Goal: Book appointment/travel/reservation

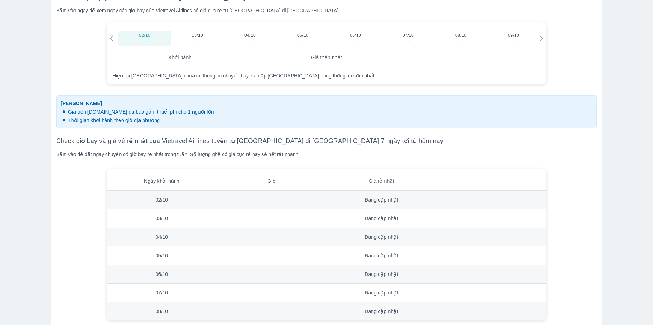
scroll to position [515, 0]
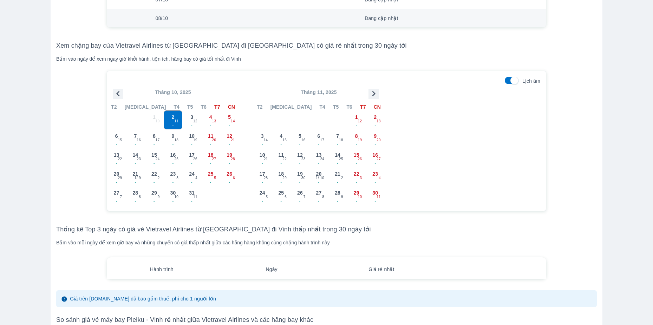
scroll to position [609, 0]
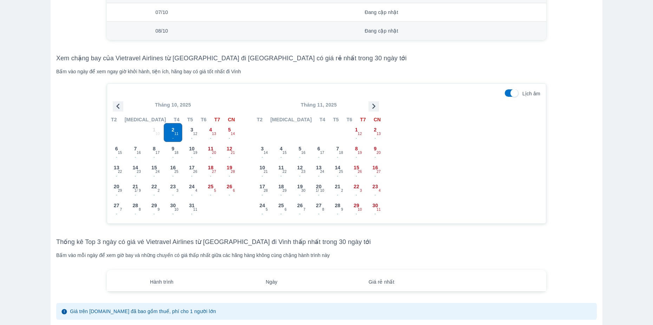
click at [376, 107] on icon "button" at bounding box center [373, 106] width 11 height 11
click at [375, 110] on icon "button" at bounding box center [373, 106] width 11 height 11
click at [375, 148] on span "8" at bounding box center [375, 148] width 3 height 7
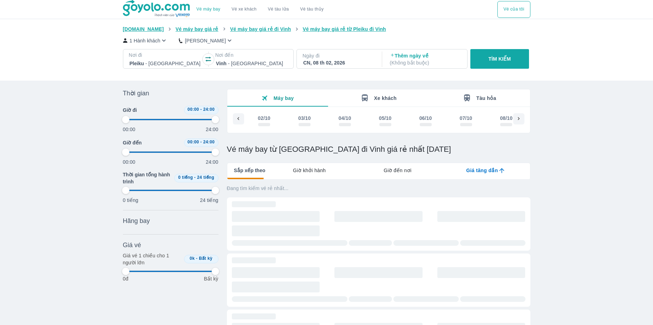
scroll to position [0, 5204]
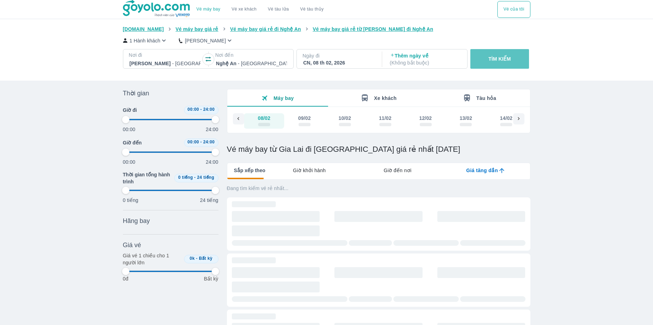
click at [493, 64] on button "TÌM KIẾM" at bounding box center [499, 59] width 59 height 20
type input "97.9166666666667"
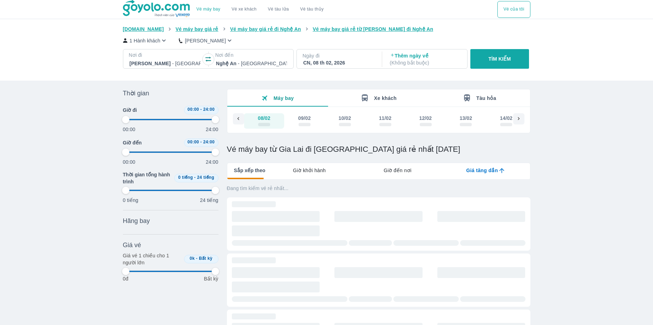
type input "97.9166666666667"
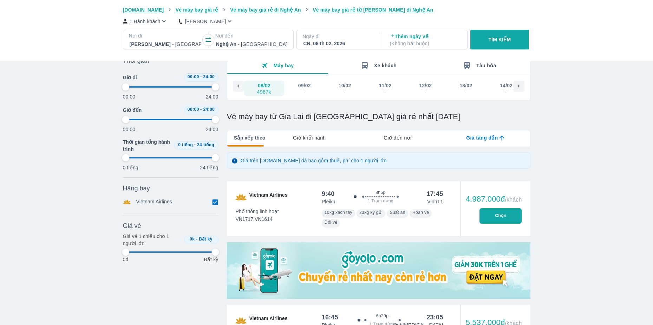
scroll to position [47, 0]
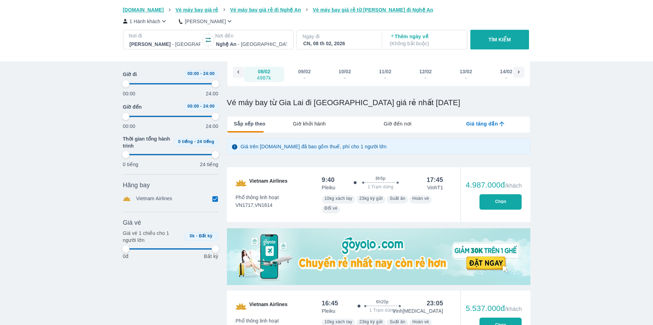
type input "97.9166666666667"
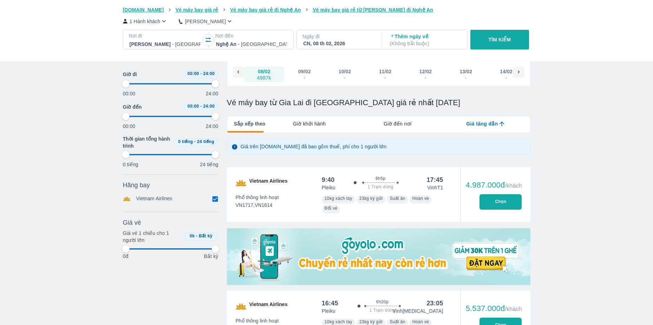
type input "97.9166666666667"
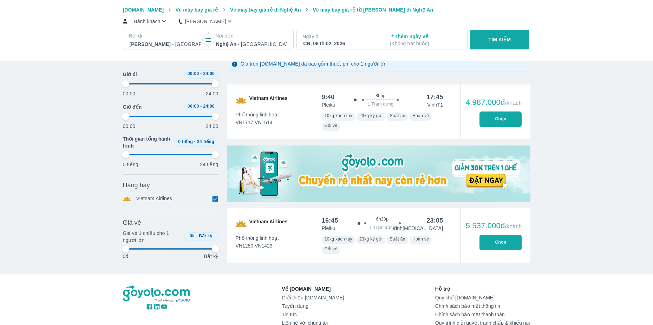
scroll to position [140, 0]
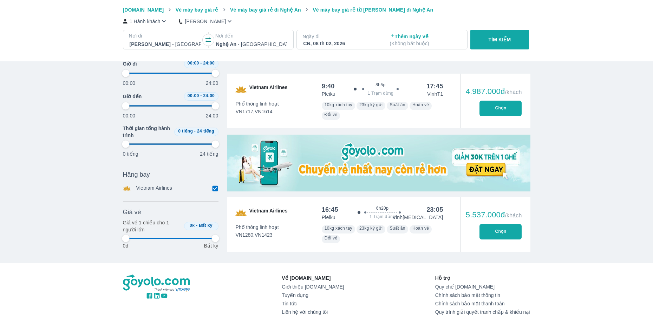
type input "97.9166666666667"
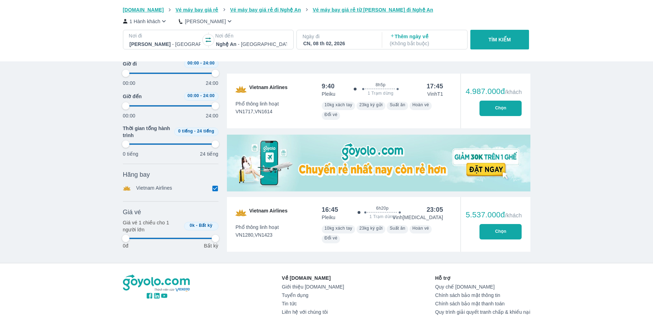
type input "97.9166666666667"
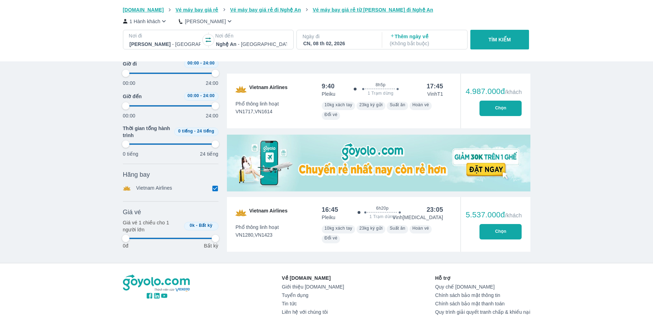
type input "97.9166666666667"
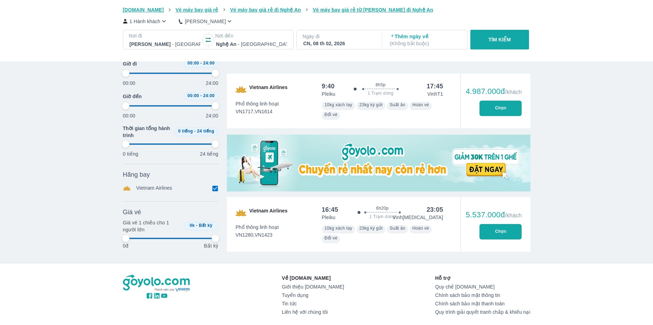
scroll to position [47, 0]
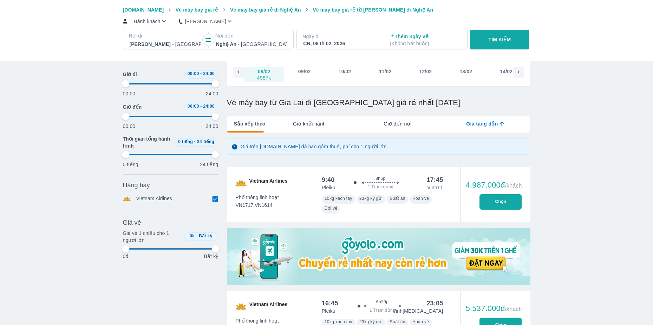
type input "97.9166666666667"
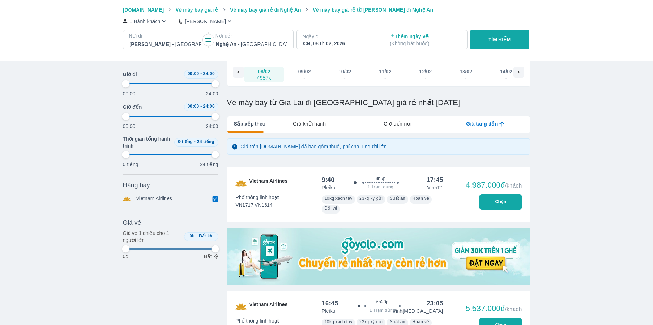
type input "97.9166666666667"
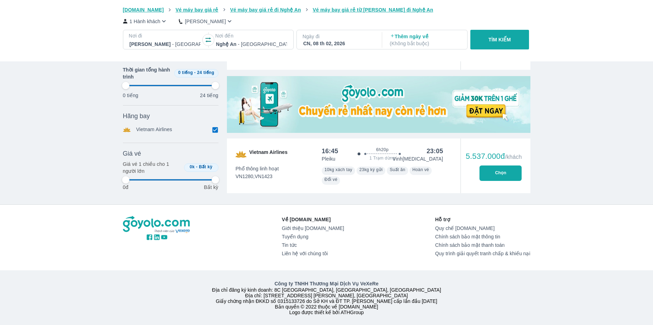
scroll to position [209, 0]
